Goal: Go to known website: Access a specific website the user already knows

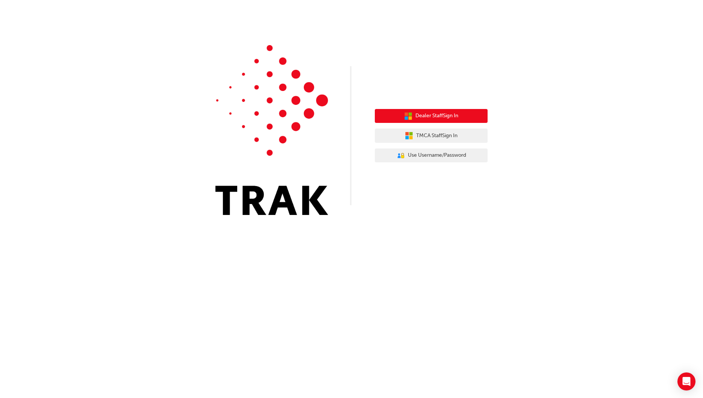
click at [430, 114] on span "Dealer Staff Sign In" at bounding box center [436, 116] width 43 height 9
